Goal: Information Seeking & Learning: Learn about a topic

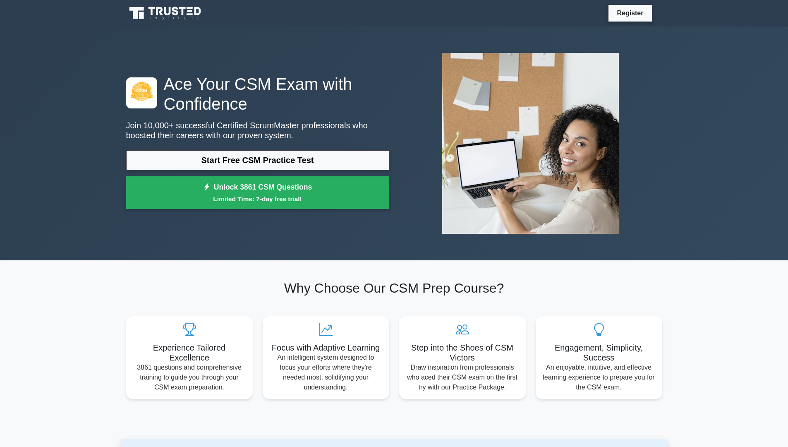
scroll to position [391, 0]
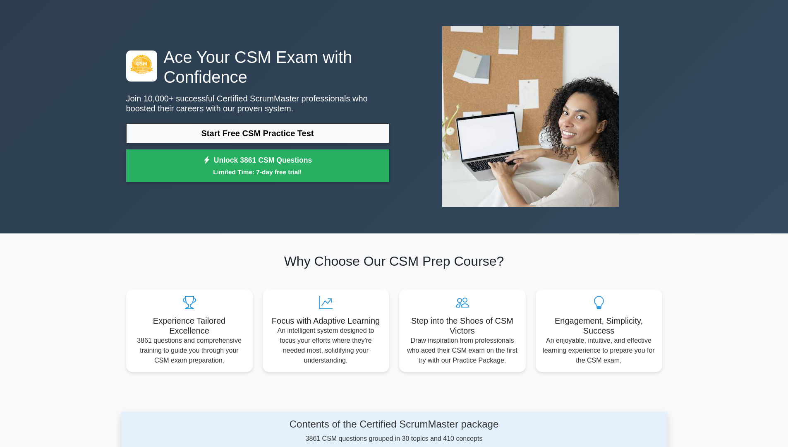
scroll to position [0, 0]
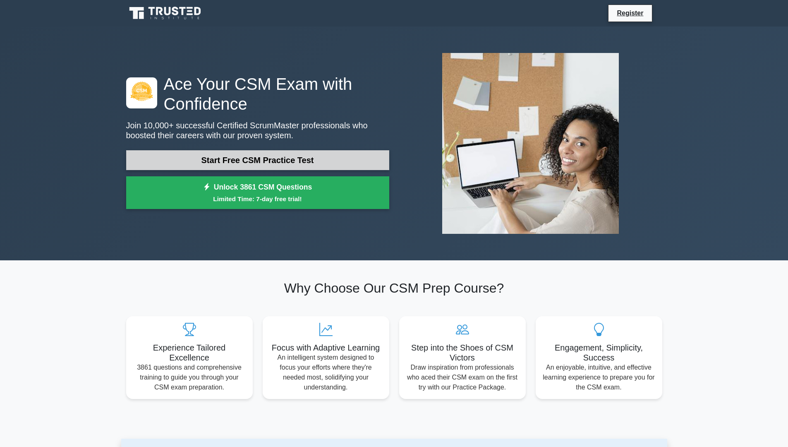
drag, startPoint x: 375, startPoint y: 28, endPoint x: 153, endPoint y: 166, distance: 261.7
drag, startPoint x: 153, startPoint y: 166, endPoint x: 137, endPoint y: 166, distance: 15.3
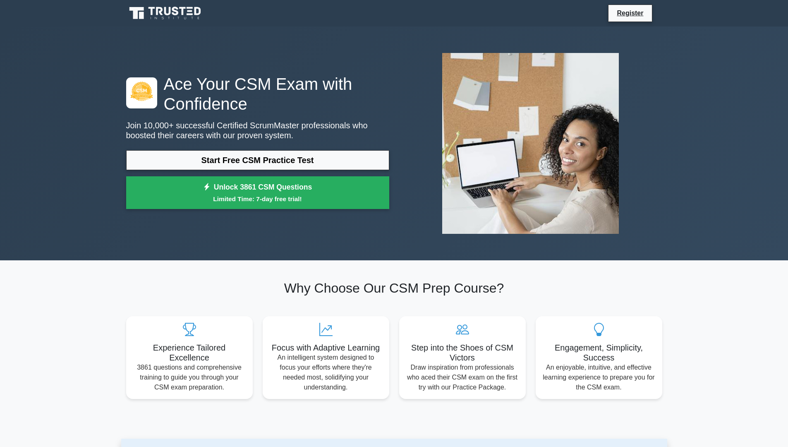
drag, startPoint x: 137, startPoint y: 166, endPoint x: 67, endPoint y: 128, distance: 80.2
click at [67, 127] on div "Ace Your CSM Exam with Confidence Join 10,000+ successful Certified ScrumMaster…" at bounding box center [394, 143] width 788 height 234
click at [67, 128] on div "Ace Your CSM Exam with Confidence Join 10,000+ successful Certified ScrumMaster…" at bounding box center [394, 143] width 788 height 234
drag, startPoint x: 65, startPoint y: 130, endPoint x: 683, endPoint y: 197, distance: 621.1
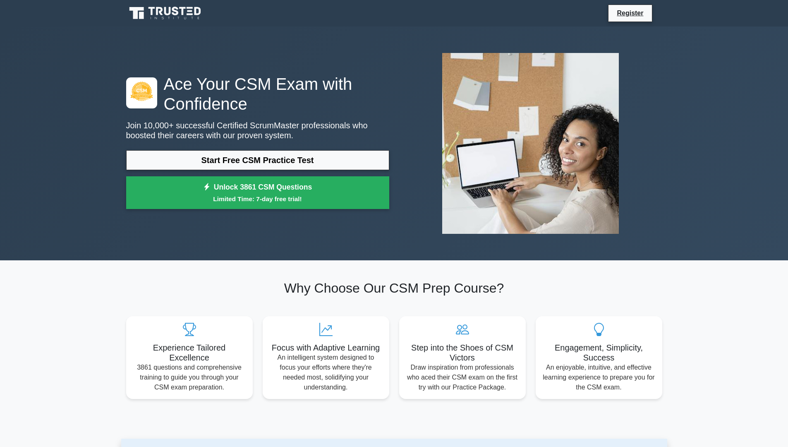
click at [680, 200] on div "Ace Your CSM Exam with Confidence Join 10,000+ successful Certified ScrumMaster…" at bounding box center [394, 143] width 788 height 234
click at [686, 192] on div "Ace Your CSM Exam with Confidence Join 10,000+ successful Certified ScrumMaster…" at bounding box center [394, 143] width 788 height 234
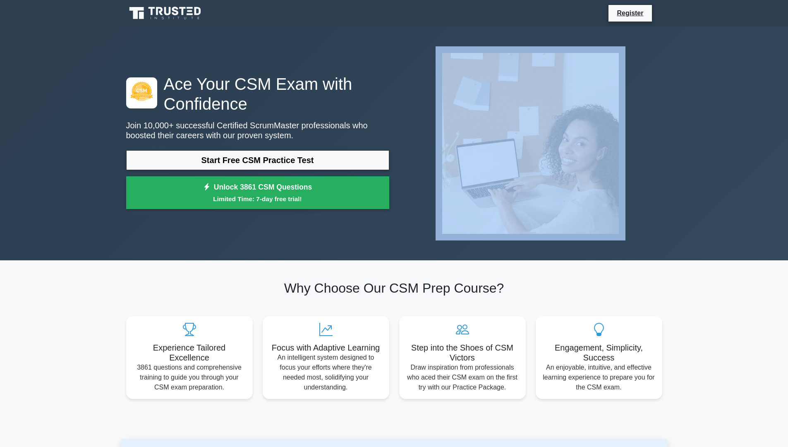
drag, startPoint x: 692, startPoint y: 201, endPoint x: 709, endPoint y: 272, distance: 72.9
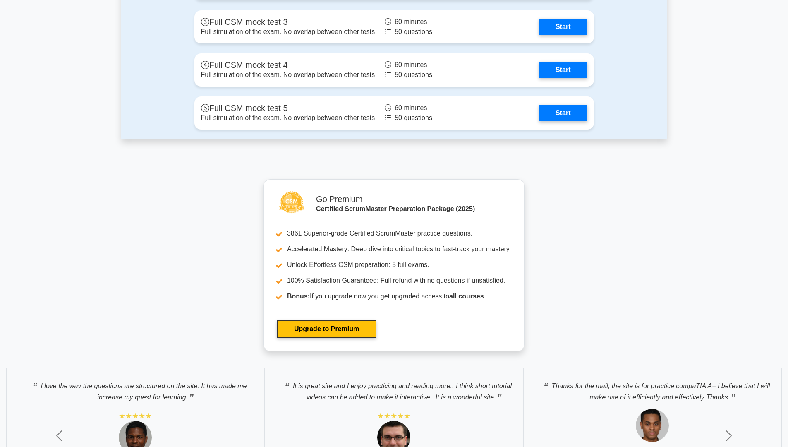
scroll to position [2077, 0]
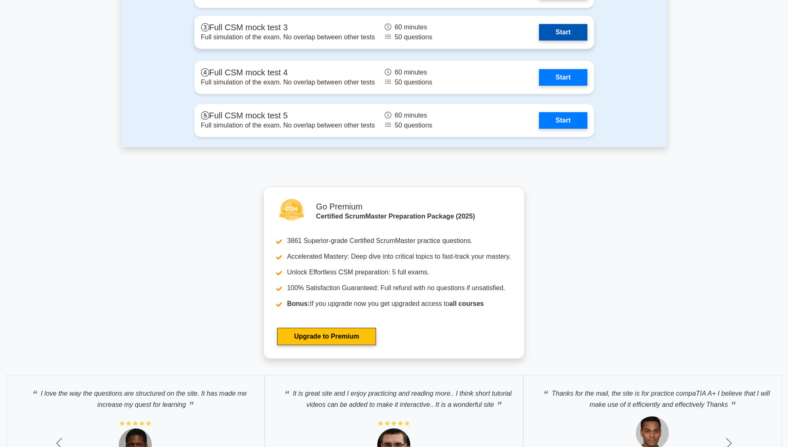
click at [539, 27] on link "Start" at bounding box center [563, 32] width 48 height 17
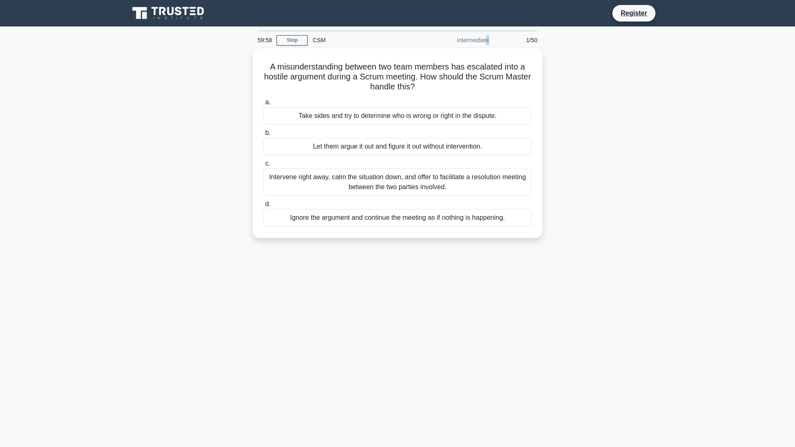
click at [468, 40] on div "Intermediate" at bounding box center [457, 40] width 72 height 17
click at [468, 47] on div "Intermediate" at bounding box center [457, 40] width 72 height 17
click at [643, 13] on link "Register" at bounding box center [633, 13] width 36 height 10
click at [584, 377] on div "59:20 Stop CSM Intermediate 1/50 A misunderstanding between two team members ha…" at bounding box center [397, 237] width 546 height 414
click at [671, 265] on main "59:17 Stop CSM Intermediate 1/50 A misunderstanding between two team members ha…" at bounding box center [397, 236] width 795 height 420
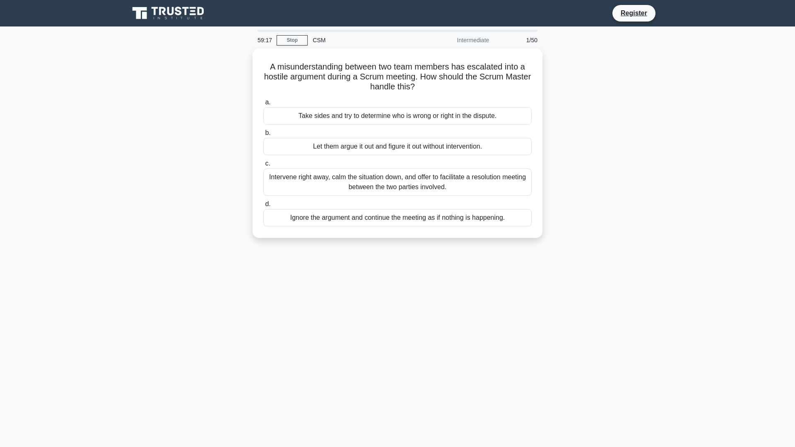
click at [672, 265] on main "59:17 Stop CSM Intermediate 1/50 A misunderstanding between two team members ha…" at bounding box center [397, 236] width 795 height 420
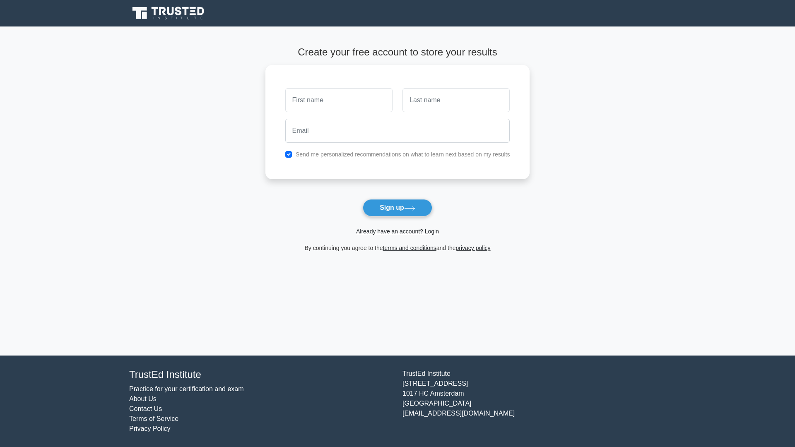
click at [286, 246] on div "By continuing you agree to the terms and conditions and the privacy policy" at bounding box center [397, 248] width 274 height 10
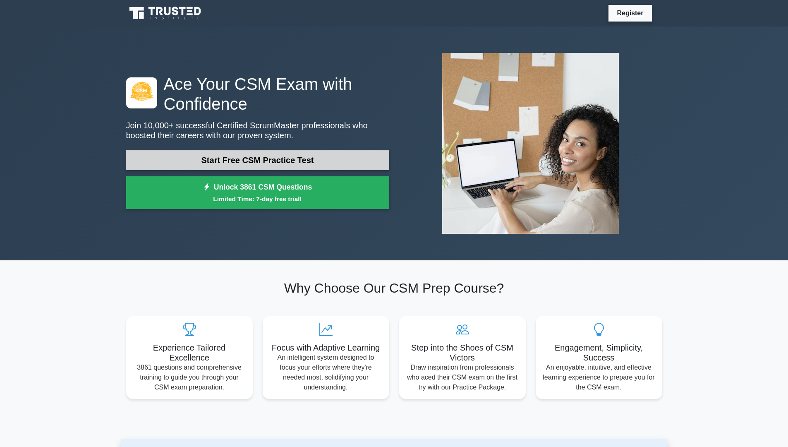
click at [281, 163] on link "Start Free CSM Practice Test" at bounding box center [257, 160] width 263 height 20
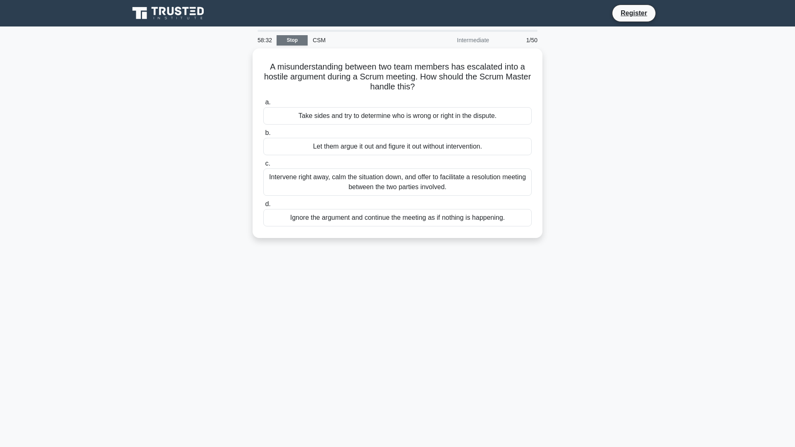
click at [300, 36] on link "Stop" at bounding box center [291, 40] width 31 height 10
click at [623, 246] on div "A misunderstanding between two team members has escalated into a hostile argume…" at bounding box center [397, 147] width 546 height 199
click at [623, 245] on div "A misunderstanding between two team members has escalated into a hostile argume…" at bounding box center [397, 147] width 546 height 199
drag, startPoint x: 623, startPoint y: 243, endPoint x: 640, endPoint y: 202, distance: 44.3
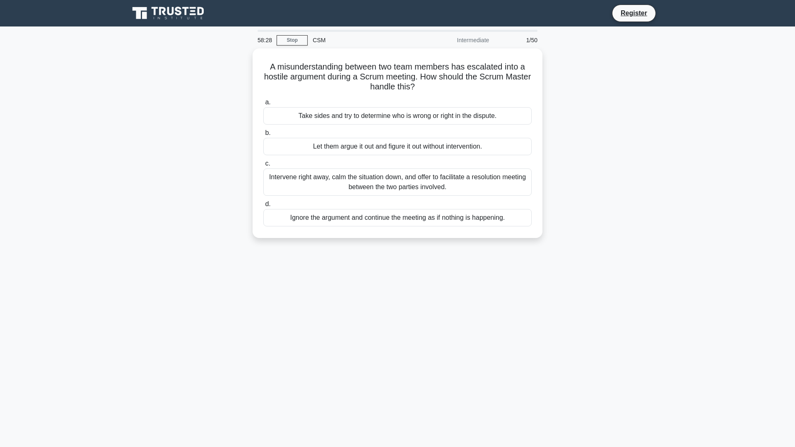
click at [636, 218] on div "A misunderstanding between two team members has escalated into a hostile argume…" at bounding box center [397, 147] width 546 height 199
drag, startPoint x: 639, startPoint y: 201, endPoint x: 639, endPoint y: 197, distance: 4.6
click at [639, 197] on div "A misunderstanding between two team members has escalated into a hostile argume…" at bounding box center [397, 147] width 546 height 199
drag, startPoint x: 640, startPoint y: 195, endPoint x: 474, endPoint y: 41, distance: 226.1
click at [474, 41] on div "Intermediate" at bounding box center [457, 40] width 72 height 17
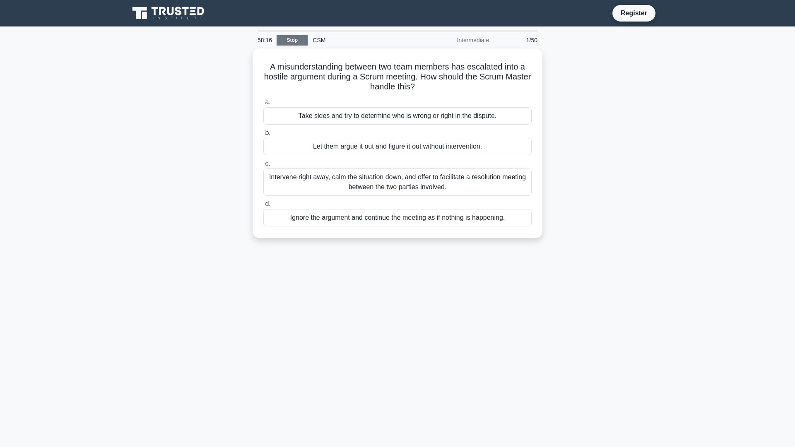
click at [283, 36] on link "Stop" at bounding box center [291, 40] width 31 height 10
click at [152, 424] on div "57:42 Stop CSM Intermediate 1/50 A misunderstanding between two team members ha…" at bounding box center [397, 237] width 546 height 414
click at [771, 9] on nav "Register" at bounding box center [397, 13] width 795 height 26
drag, startPoint x: 97, startPoint y: 415, endPoint x: 54, endPoint y: 439, distance: 49.5
drag, startPoint x: 54, startPoint y: 439, endPoint x: 283, endPoint y: 296, distance: 270.5
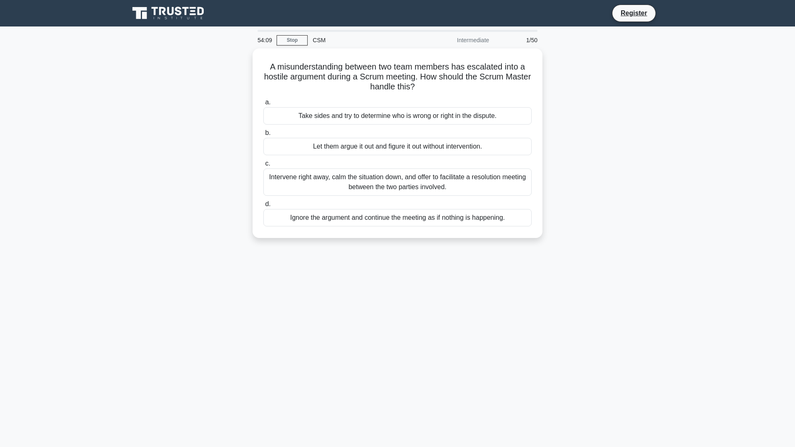
drag, startPoint x: 283, startPoint y: 296, endPoint x: 0, endPoint y: 401, distance: 302.3
click at [0, 402] on main "54:09 Stop CSM Intermediate 1/50 A misunderstanding between two team members ha…" at bounding box center [397, 236] width 795 height 420
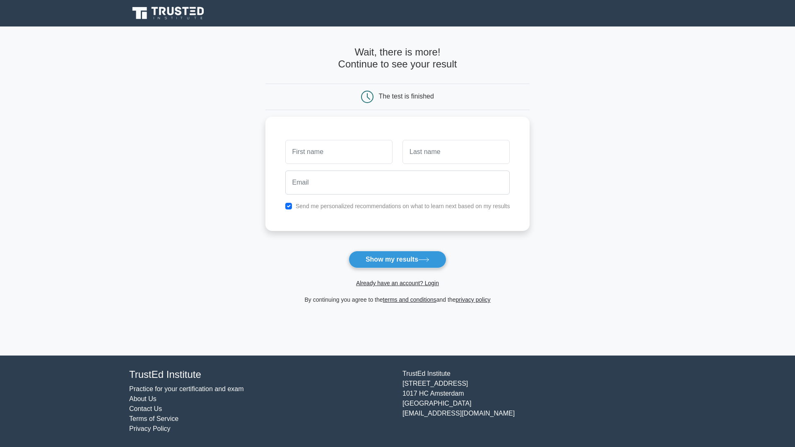
click at [397, 36] on div "Wait, there is more! Continue to see your result The test is finished" at bounding box center [397, 175] width 264 height 298
click at [653, 258] on main "Wait, there is more! Continue to see your result The test is finished and the" at bounding box center [397, 190] width 795 height 329
click at [657, 229] on main "Wait, there is more! Continue to see your result The test is finished and the" at bounding box center [397, 190] width 795 height 329
drag, startPoint x: 657, startPoint y: 229, endPoint x: 661, endPoint y: 217, distance: 12.2
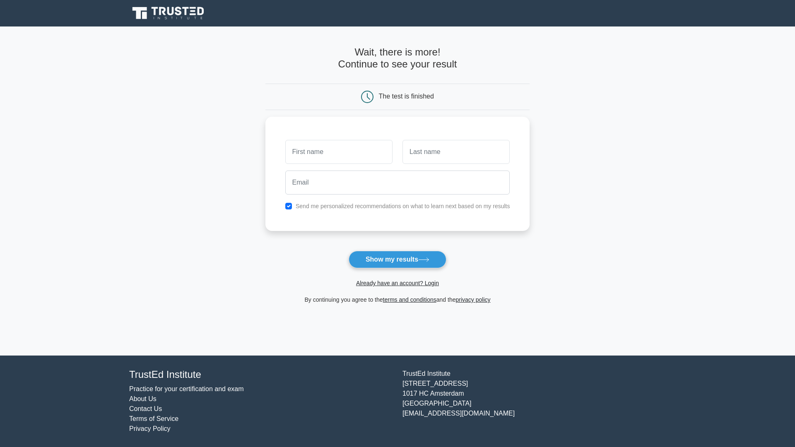
click at [658, 228] on main "Wait, there is more! Continue to see your result The test is finished and the" at bounding box center [397, 190] width 795 height 329
click at [662, 216] on main "Wait, there is more! Continue to see your result The test is finished and the" at bounding box center [397, 190] width 795 height 329
click at [399, 259] on button "Show my results" at bounding box center [397, 259] width 98 height 17
click at [433, 263] on button "Show my results" at bounding box center [397, 259] width 98 height 17
click at [390, 346] on main "Wait, there is more! Continue to see your result The test is finished and the" at bounding box center [397, 190] width 795 height 329
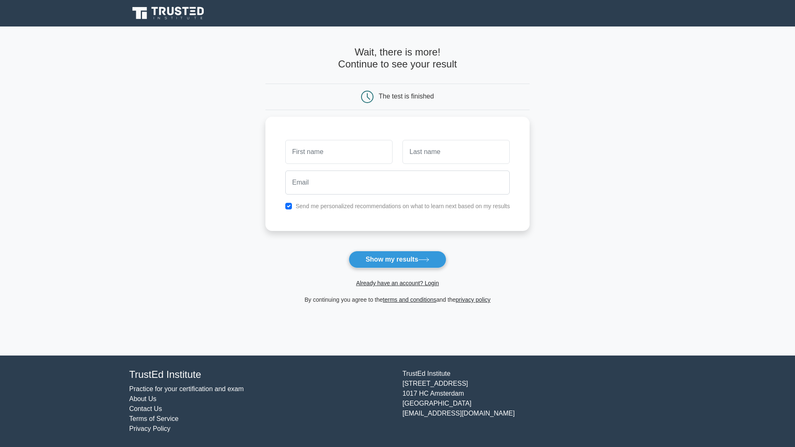
click at [164, 46] on main "Wait, there is more! Continue to see your result The test is finished and the" at bounding box center [397, 190] width 795 height 329
